Goal: Information Seeking & Learning: Learn about a topic

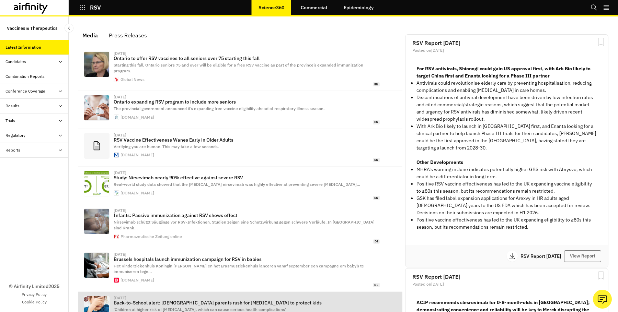
scroll to position [423, 206]
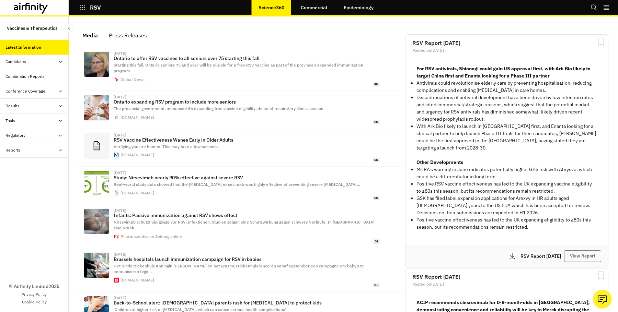
click at [83, 5] on icon "button" at bounding box center [83, 7] width 6 height 6
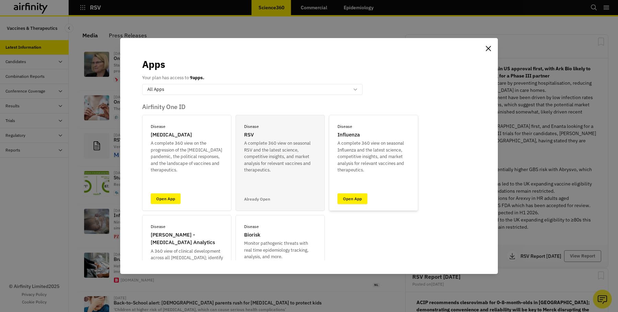
click at [348, 197] on link "Open App" at bounding box center [352, 199] width 30 height 11
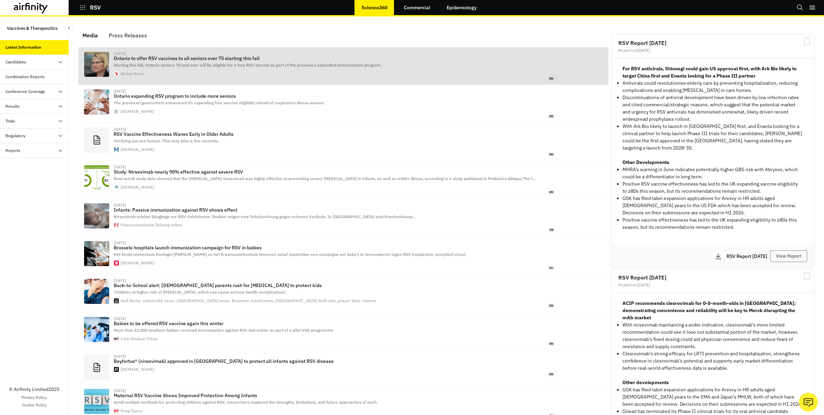
scroll to position [426, 206]
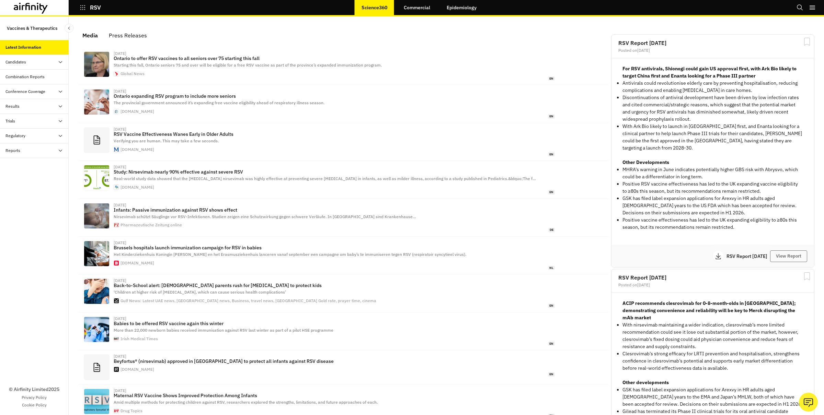
click at [463, 9] on link "Epidemiology" at bounding box center [462, 7] width 44 height 16
